Goal: Task Accomplishment & Management: Complete application form

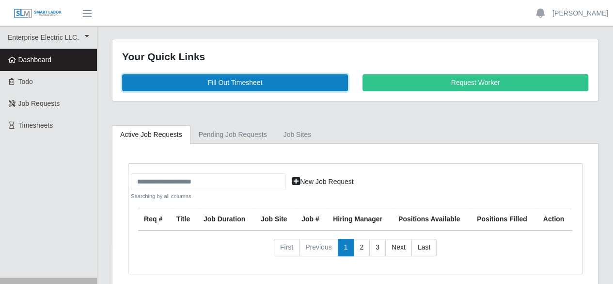
click at [233, 84] on link "Fill Out Timesheet" at bounding box center [235, 82] width 226 height 17
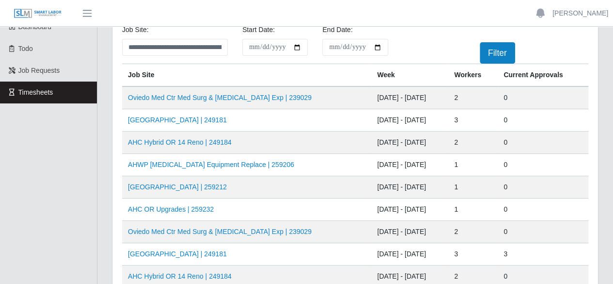
scroll to position [48, 0]
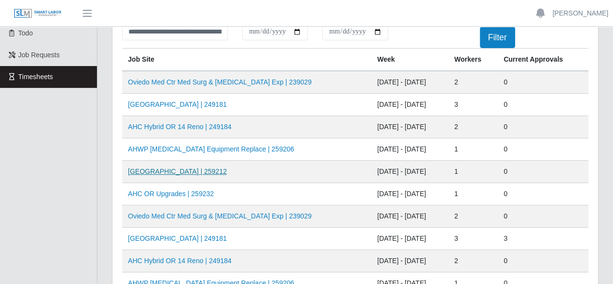
click at [181, 172] on link "[GEOGRAPHIC_DATA] | 259212" at bounding box center [177, 171] width 99 height 8
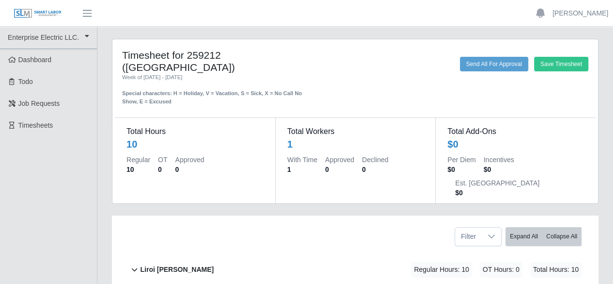
scroll to position [53, 0]
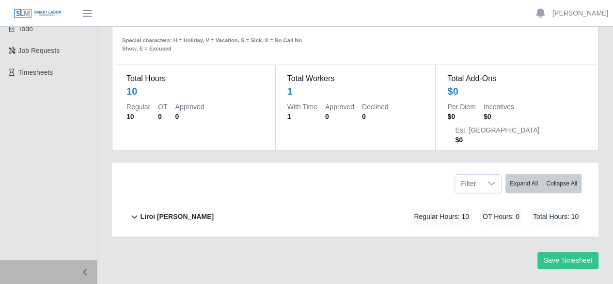
click at [178, 211] on b "Liroi [PERSON_NAME]" at bounding box center [177, 216] width 74 height 10
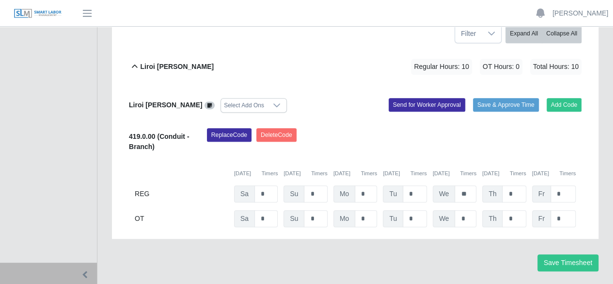
scroll to position [205, 0]
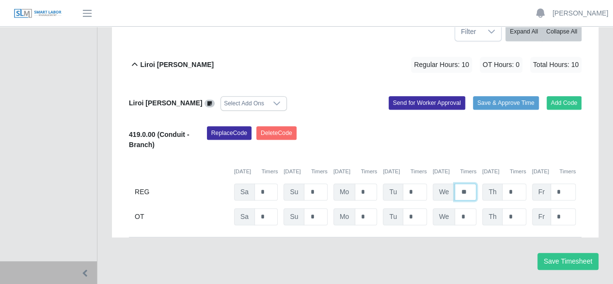
click at [469, 183] on input "**" at bounding box center [466, 191] width 22 height 17
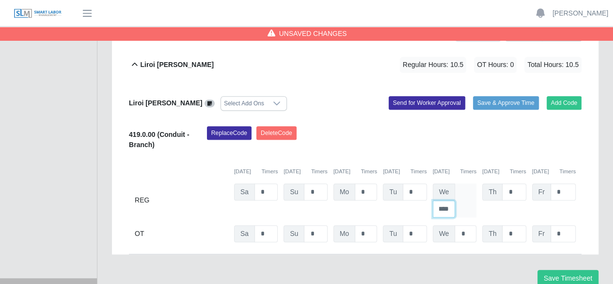
scroll to position [0, 2]
type input "****"
click at [520, 183] on input "*" at bounding box center [514, 191] width 24 height 17
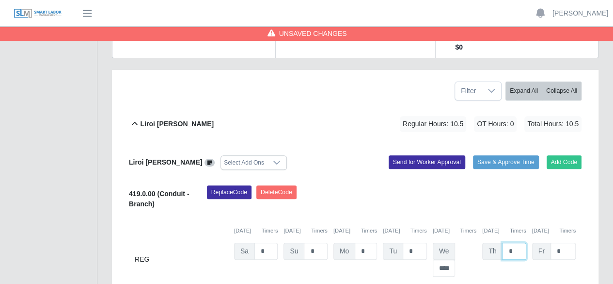
scroll to position [156, 0]
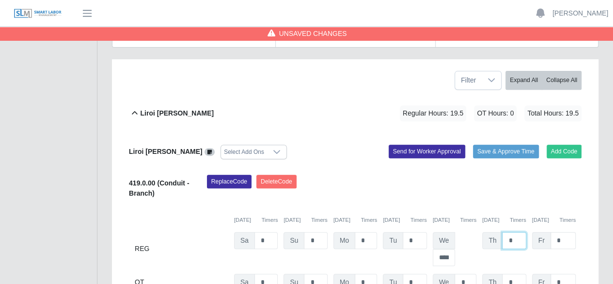
type input "*"
click at [567, 232] on input "*" at bounding box center [563, 240] width 25 height 17
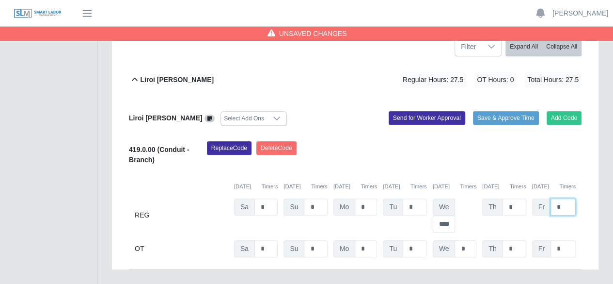
scroll to position [205, 0]
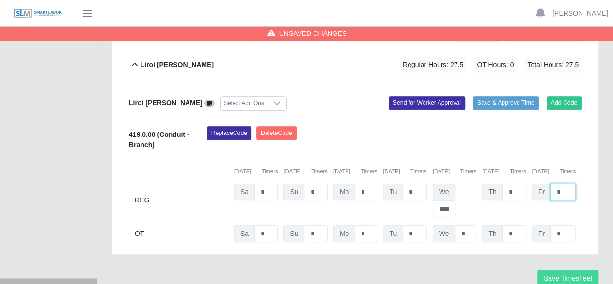
type input "*"
click at [552, 270] on button "Save Timesheet" at bounding box center [568, 278] width 61 height 17
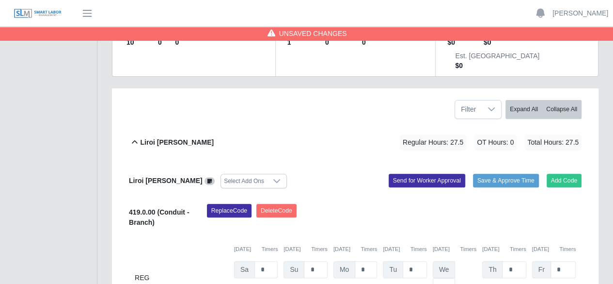
scroll to position [59, 0]
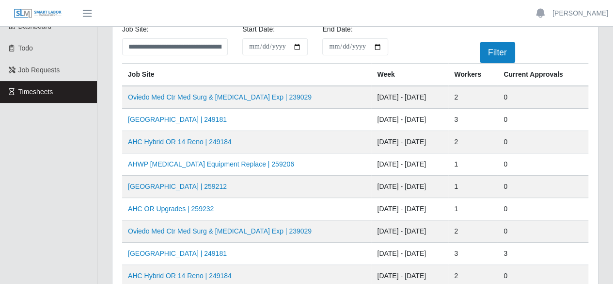
scroll to position [48, 0]
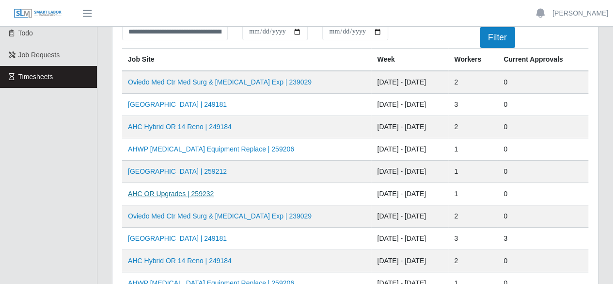
click at [176, 194] on link "AHC OR Upgrades | 259232" at bounding box center [171, 194] width 86 height 8
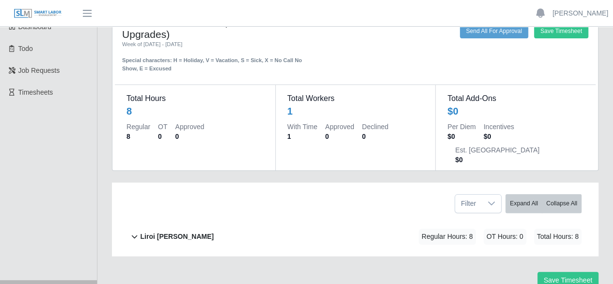
scroll to position [48, 0]
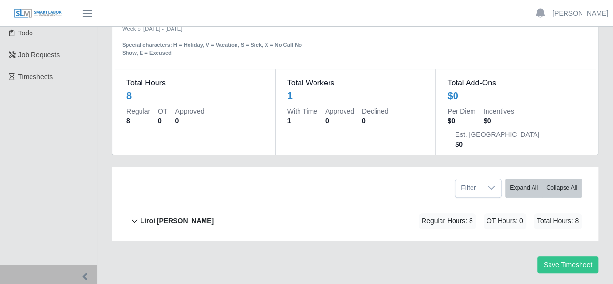
click at [175, 216] on b "Liroi Anguiano" at bounding box center [177, 221] width 74 height 10
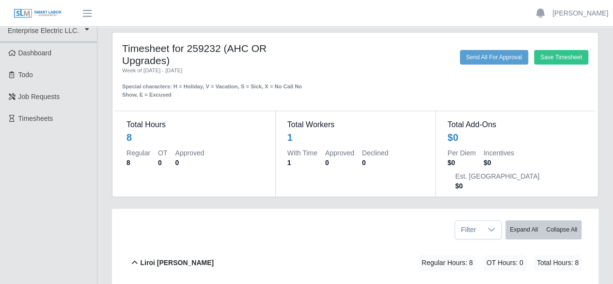
scroll to position [0, 0]
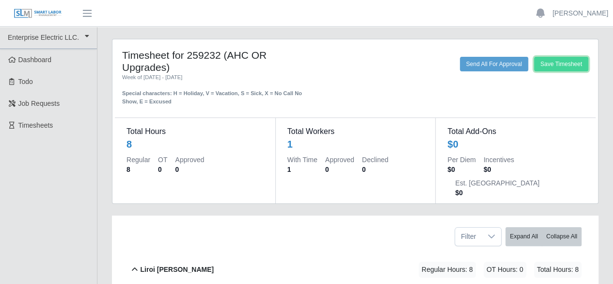
click at [575, 67] on button "Save Timesheet" at bounding box center [561, 64] width 54 height 15
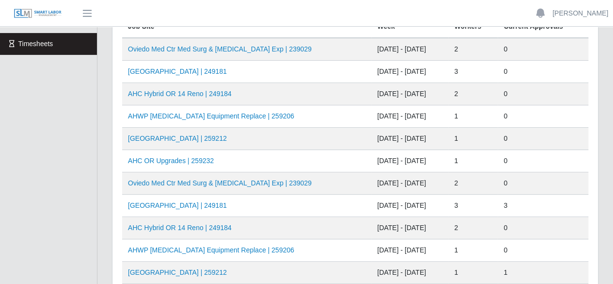
scroll to position [97, 0]
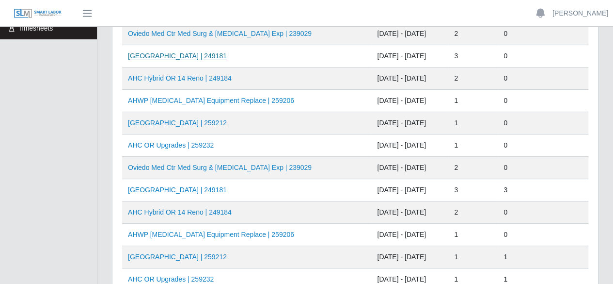
click at [183, 57] on link "[GEOGRAPHIC_DATA] | 249181" at bounding box center [177, 56] width 99 height 8
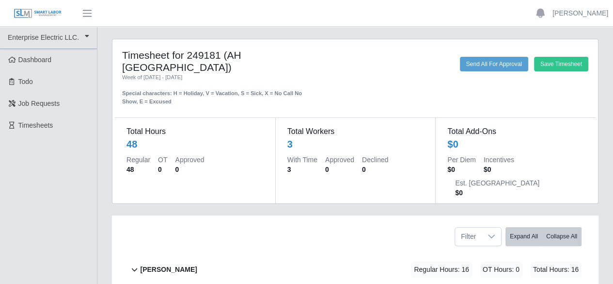
scroll to position [132, 0]
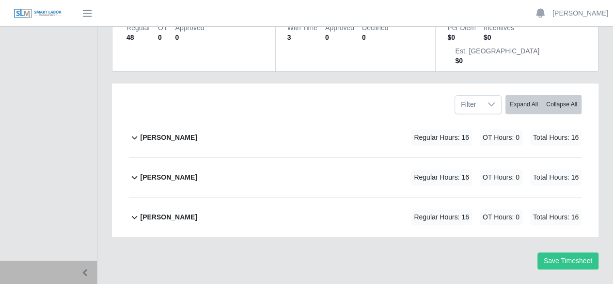
click at [173, 132] on b "[PERSON_NAME]" at bounding box center [168, 137] width 57 height 10
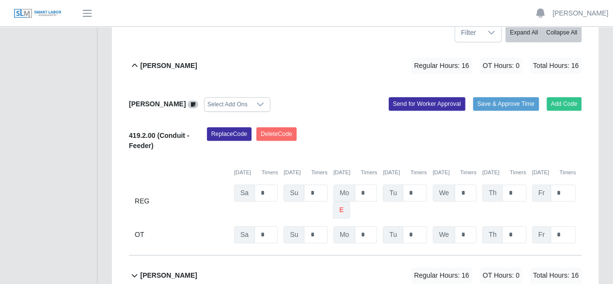
scroll to position [252, 0]
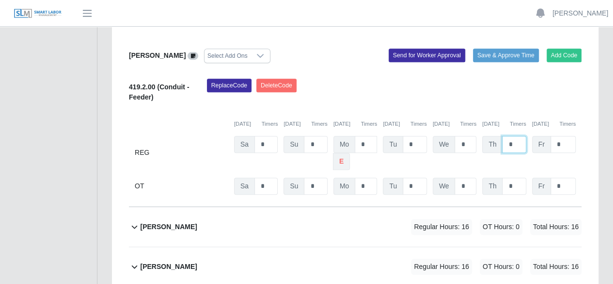
click at [514, 136] on input "*" at bounding box center [514, 144] width 24 height 17
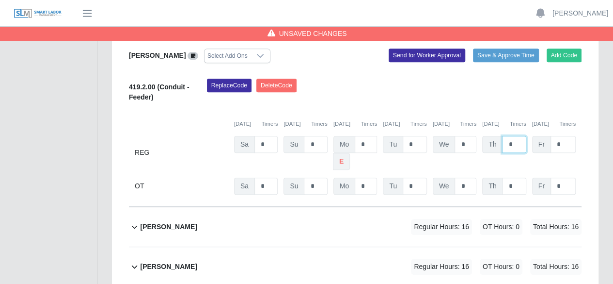
scroll to position [301, 0]
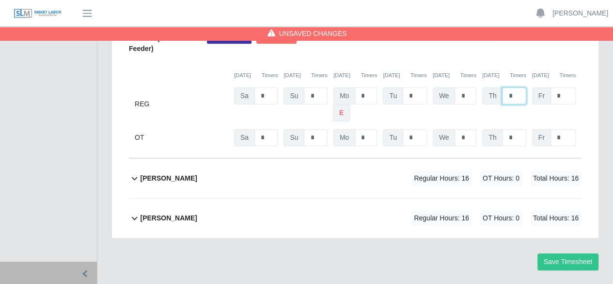
type input "*"
click at [159, 173] on b "[PERSON_NAME]" at bounding box center [168, 178] width 57 height 10
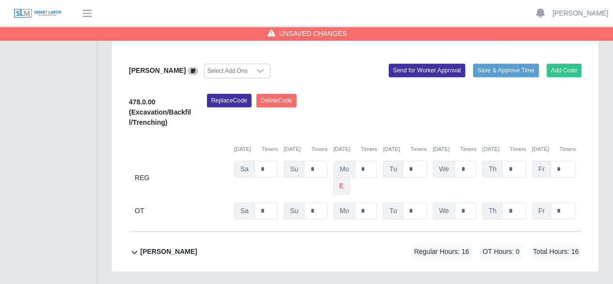
scroll to position [432, 0]
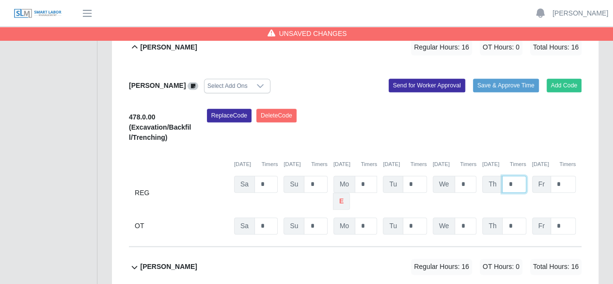
click at [515, 176] on input "*" at bounding box center [514, 184] width 24 height 17
type input "*"
click at [566, 176] on input "*" at bounding box center [563, 184] width 25 height 17
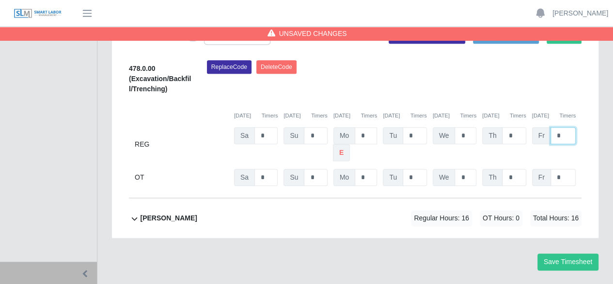
type input "*"
click at [150, 213] on b "[PERSON_NAME]" at bounding box center [168, 218] width 57 height 10
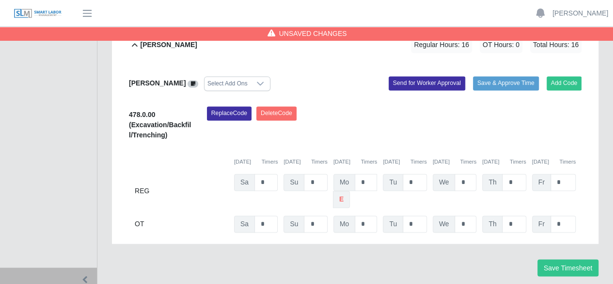
scroll to position [658, 0]
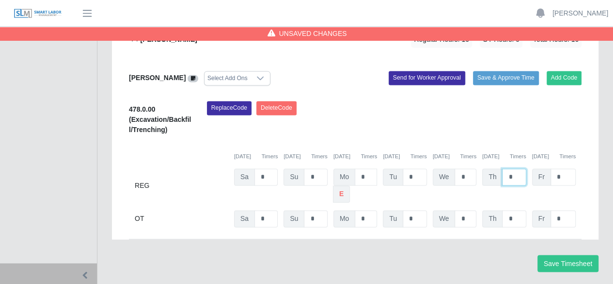
click at [521, 168] on input "*" at bounding box center [514, 176] width 24 height 17
type input "*"
click at [569, 168] on input "*" at bounding box center [563, 176] width 25 height 17
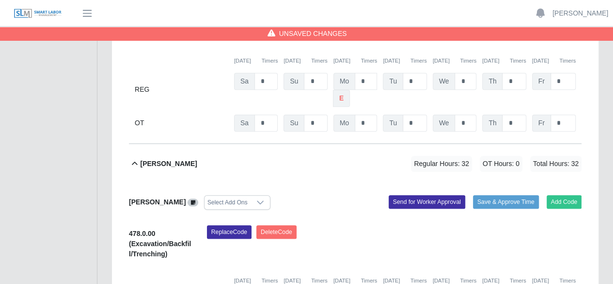
scroll to position [222, 0]
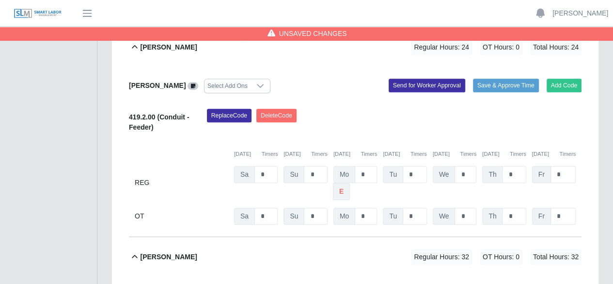
type input "*"
click at [561, 166] on input "*" at bounding box center [563, 174] width 25 height 17
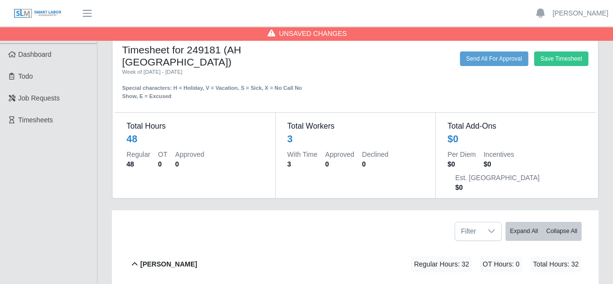
scroll to position [0, 0]
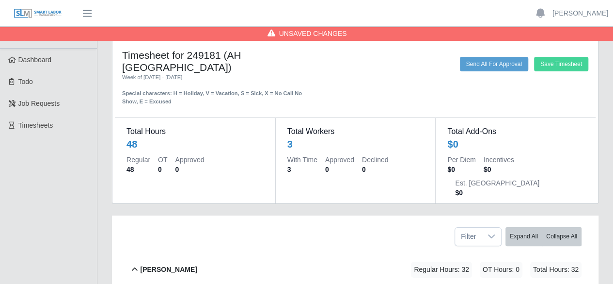
type input "*"
click at [560, 62] on button "Save Timesheet" at bounding box center [561, 64] width 54 height 15
